Goal: Task Accomplishment & Management: Manage account settings

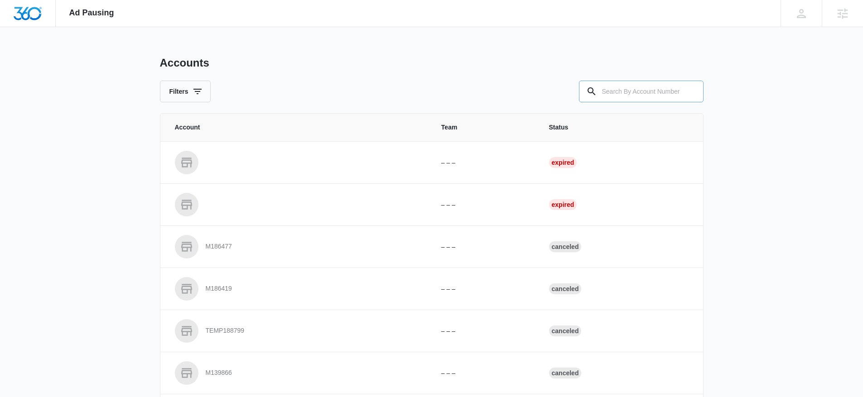
click at [659, 88] on input "text" at bounding box center [641, 92] width 125 height 22
type input "M27581"
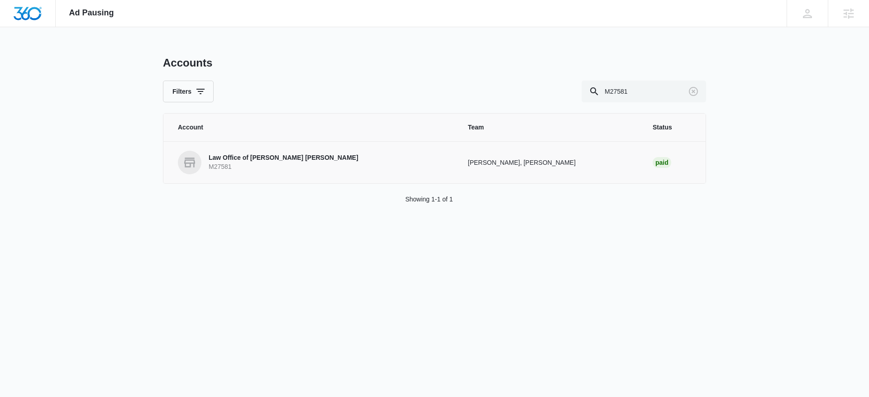
click at [244, 164] on p "M27581" at bounding box center [284, 167] width 150 height 9
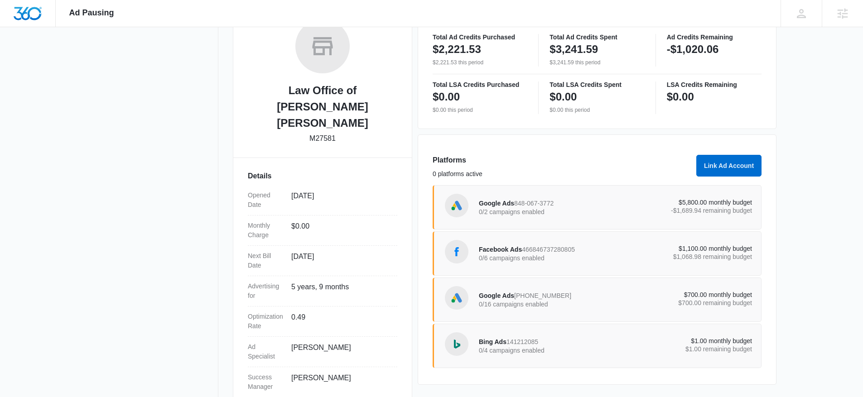
scroll to position [164, 0]
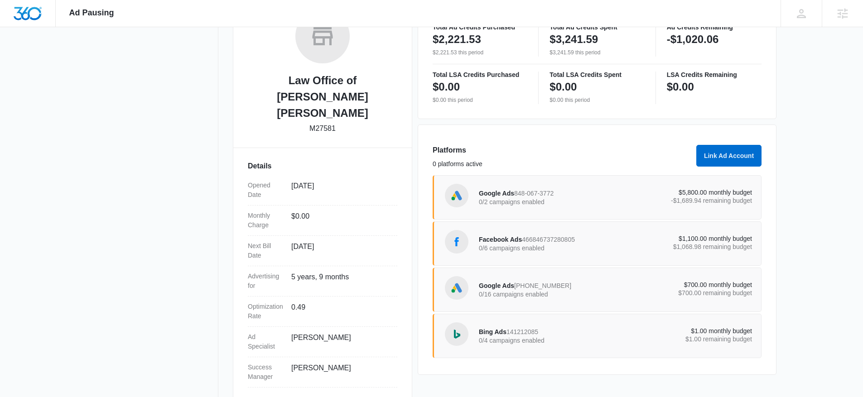
click at [527, 199] on p "0/2 campaigns enabled" at bounding box center [547, 202] width 137 height 6
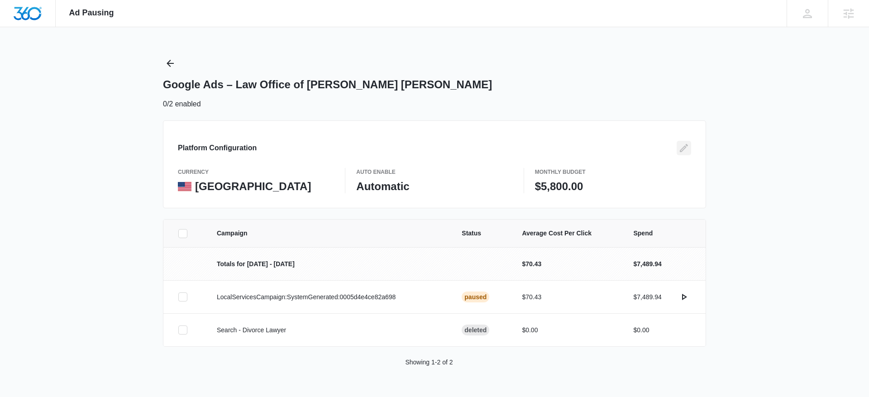
click at [682, 149] on icon "Edit" at bounding box center [684, 148] width 8 height 8
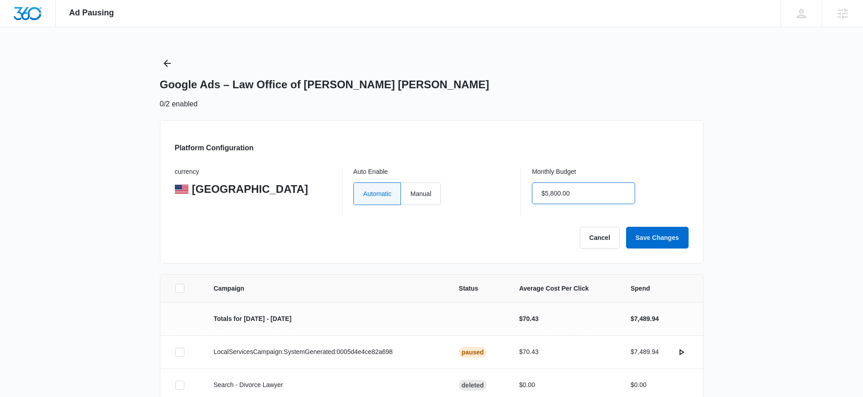
click at [589, 196] on input "$5,800.00" at bounding box center [583, 193] width 103 height 22
type input "$5,500.00"
click at [586, 240] on button "Cancel" at bounding box center [600, 238] width 40 height 22
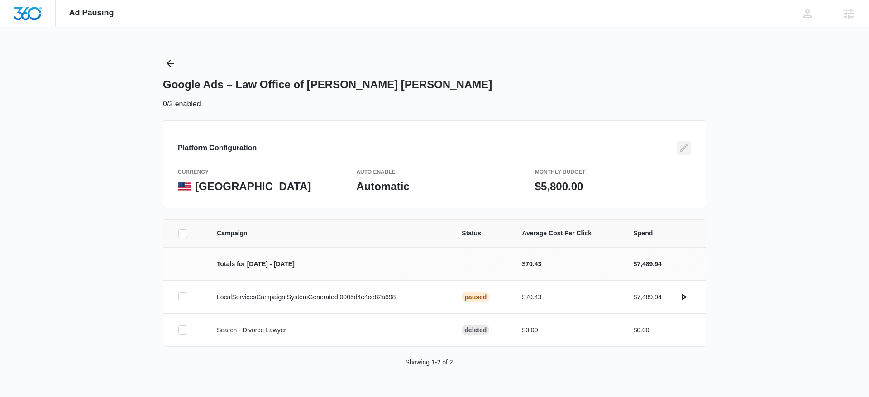
click at [689, 148] on icon "Edit" at bounding box center [684, 148] width 11 height 11
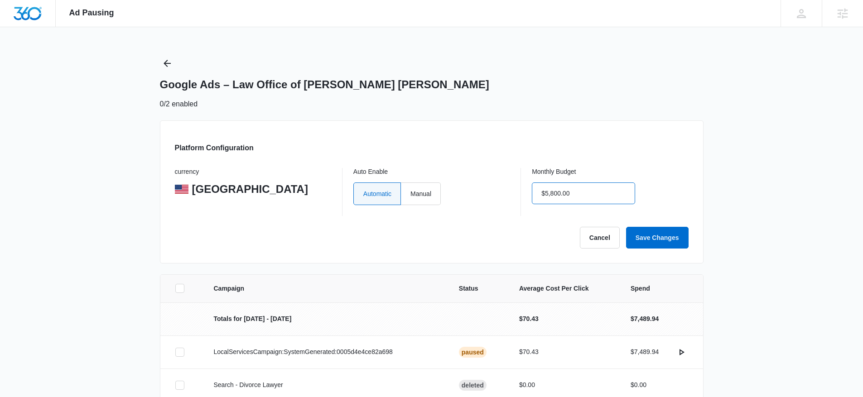
click at [564, 189] on input "$5,800.00" at bounding box center [583, 193] width 103 height 22
type input "$5,500.00"
click at [663, 234] on button "Save Changes" at bounding box center [657, 238] width 62 height 22
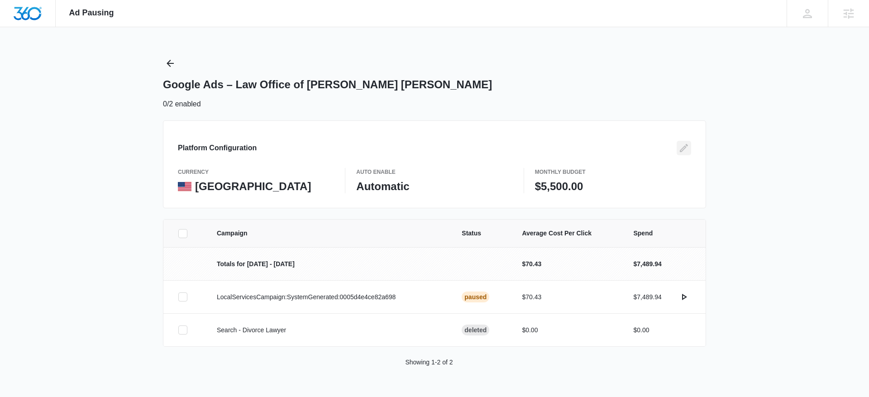
click at [687, 147] on icon "Edit" at bounding box center [684, 148] width 11 height 11
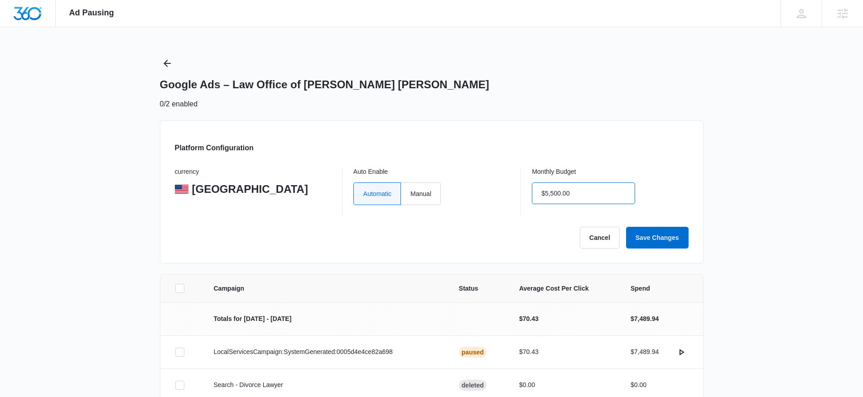
click at [574, 192] on input "$5,500.00" at bounding box center [583, 193] width 103 height 22
type input "$5,300.00"
click at [646, 227] on button "Save Changes" at bounding box center [657, 238] width 62 height 22
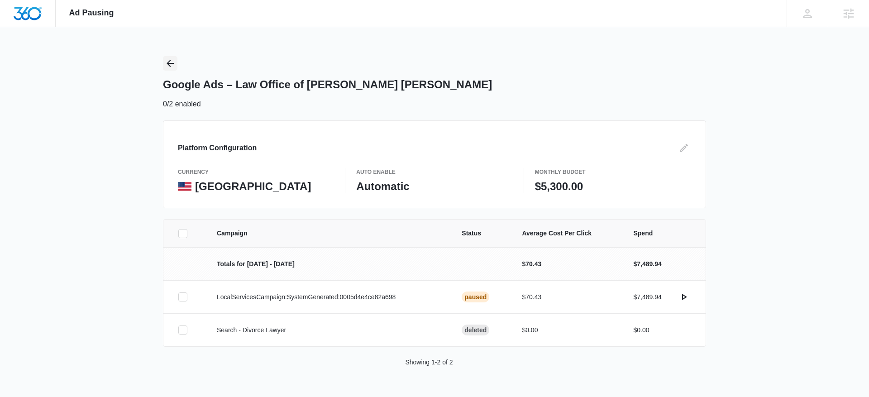
click at [166, 67] on icon "Back" at bounding box center [170, 63] width 11 height 11
